Goal: Task Accomplishment & Management: Use online tool/utility

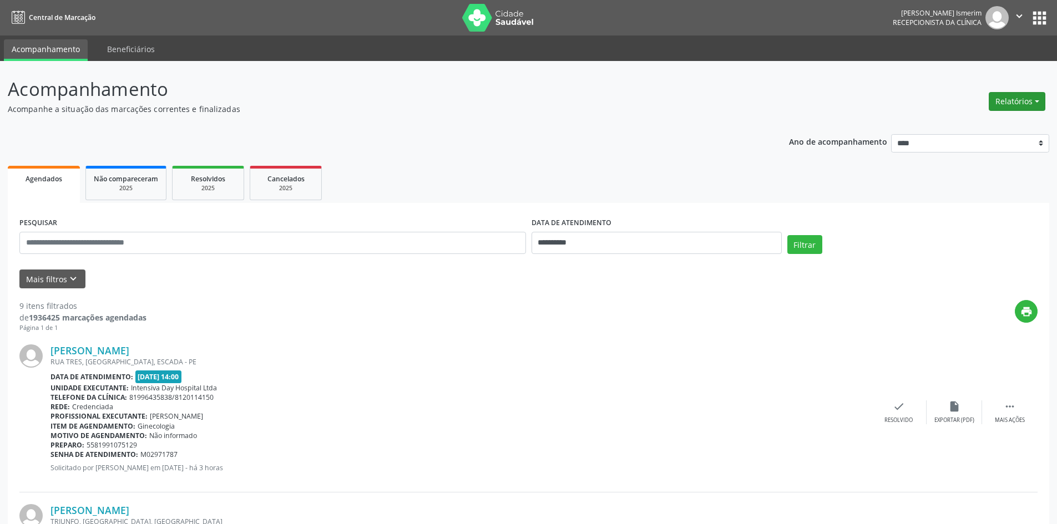
click at [1031, 104] on button "Relatórios" at bounding box center [1017, 101] width 57 height 19
click at [979, 128] on link "Agendamentos" at bounding box center [986, 126] width 119 height 16
select select "*"
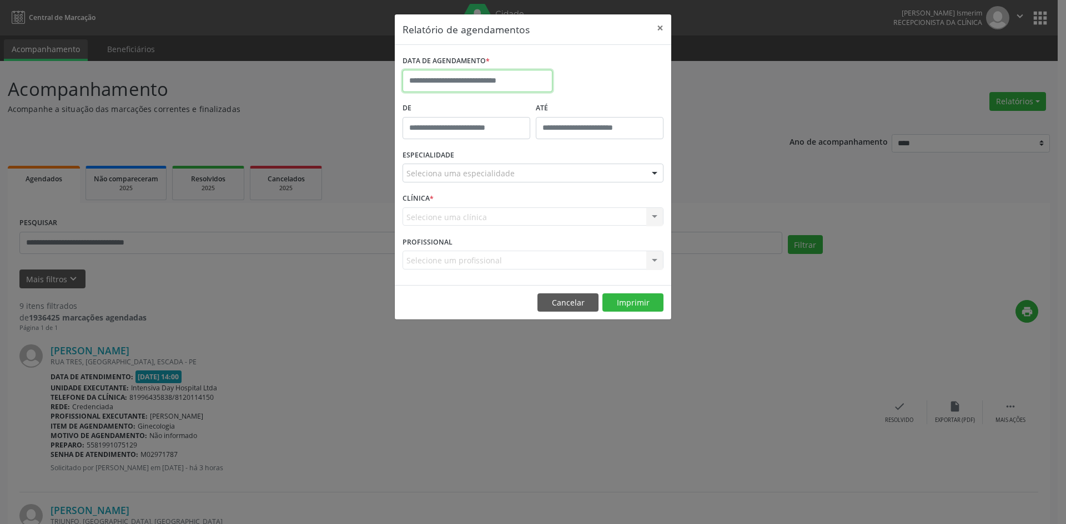
click at [435, 77] on input "text" at bounding box center [477, 81] width 150 height 22
click at [464, 164] on span "7" at bounding box center [463, 161] width 22 height 22
type input "**********"
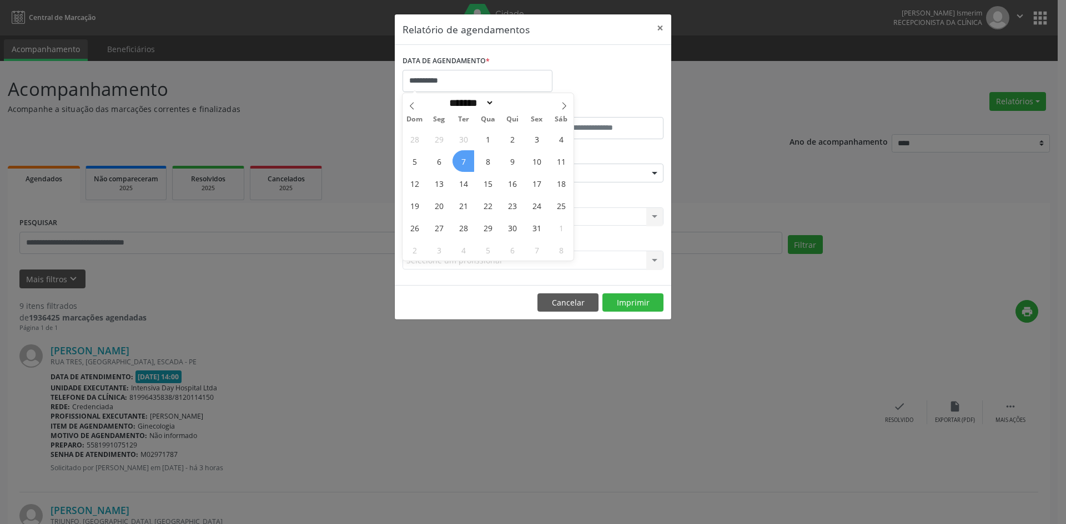
click at [464, 164] on span "7" at bounding box center [463, 161] width 22 height 22
click at [657, 175] on div at bounding box center [654, 173] width 17 height 19
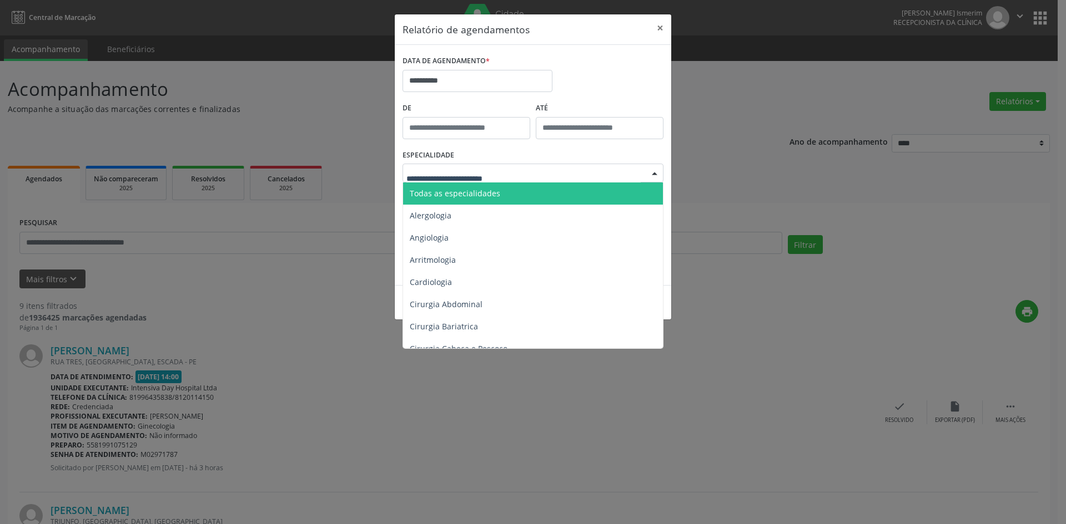
click at [534, 193] on span "Todas as especialidades" at bounding box center [533, 194] width 261 height 22
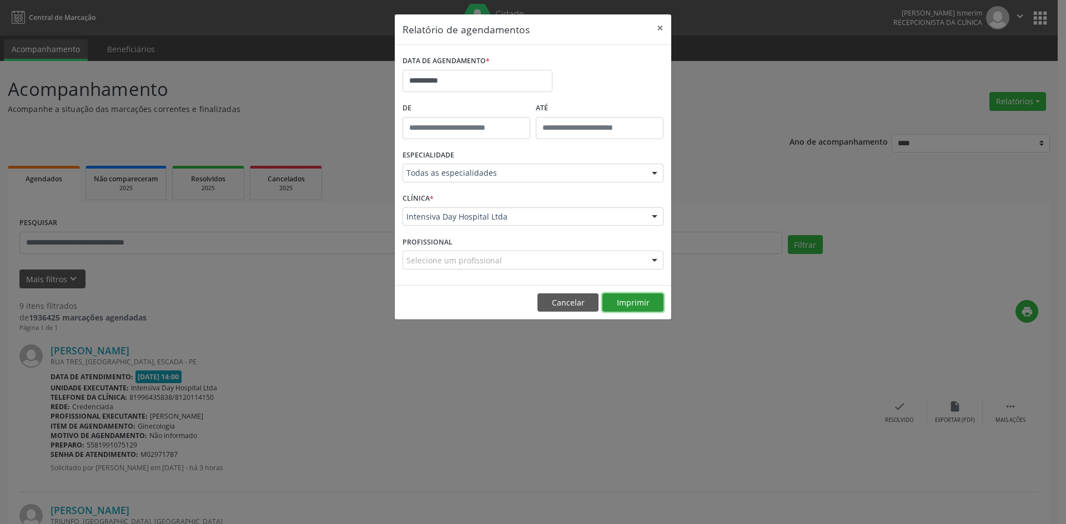
click at [636, 305] on button "Imprimir" at bounding box center [632, 303] width 61 height 19
click at [658, 25] on button "×" at bounding box center [660, 27] width 22 height 27
